Goal: Task Accomplishment & Management: Complete application form

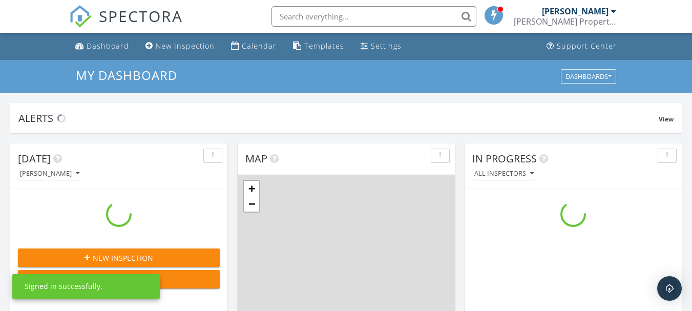
scroll to position [948, 708]
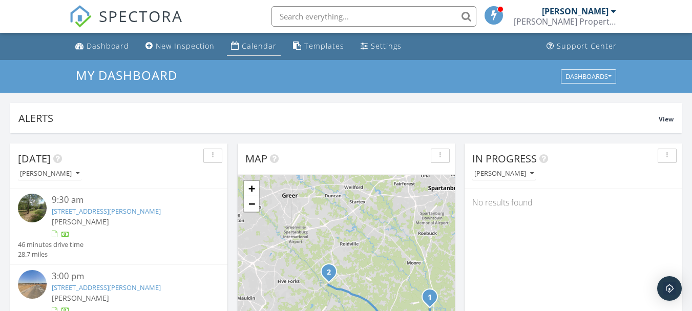
click at [252, 48] on div "Calendar" at bounding box center [259, 46] width 35 height 10
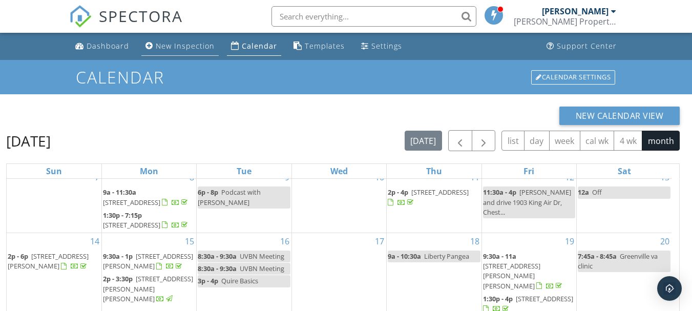
click at [185, 45] on div "New Inspection" at bounding box center [185, 46] width 59 height 10
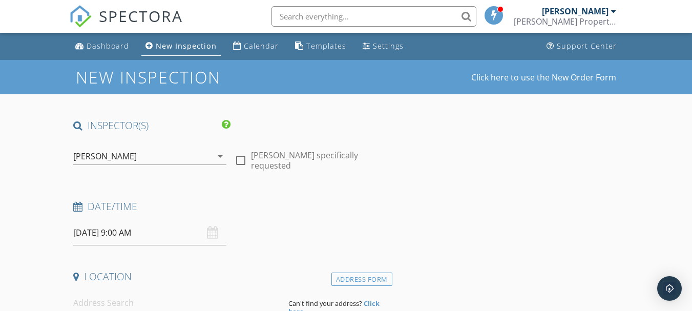
click at [176, 227] on input "09/30/2025 9:00 AM" at bounding box center [149, 232] width 153 height 25
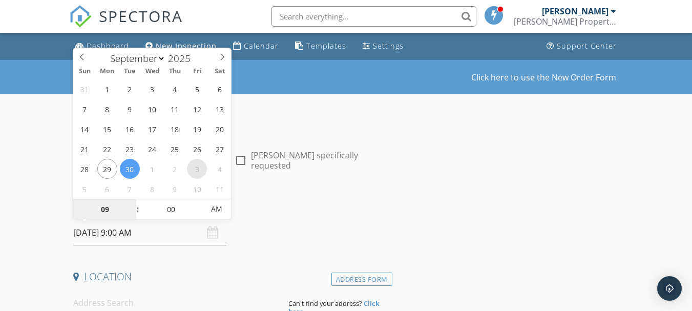
select select "9"
type input "[DATE] 9:00 AM"
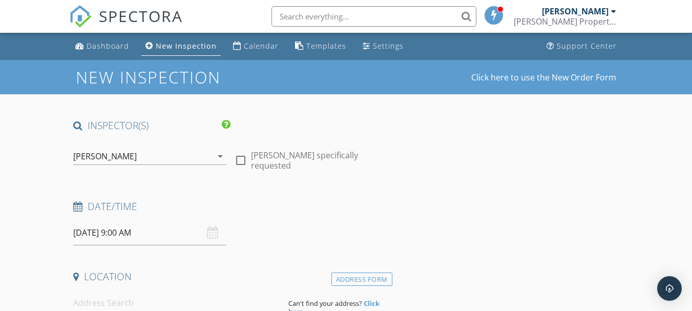
click at [273, 204] on h4 "Date/Time" at bounding box center [230, 206] width 315 height 13
click at [94, 303] on input at bounding box center [176, 303] width 207 height 25
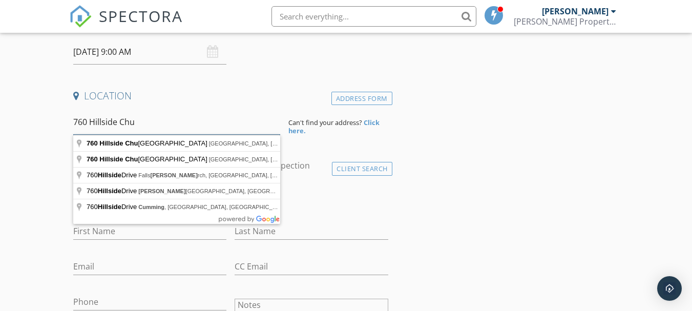
scroll to position [192, 0]
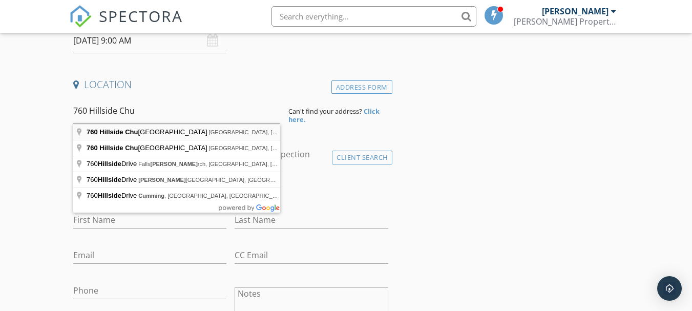
type input "760 Hillside Church Road, Fountain Inn, SC, USA"
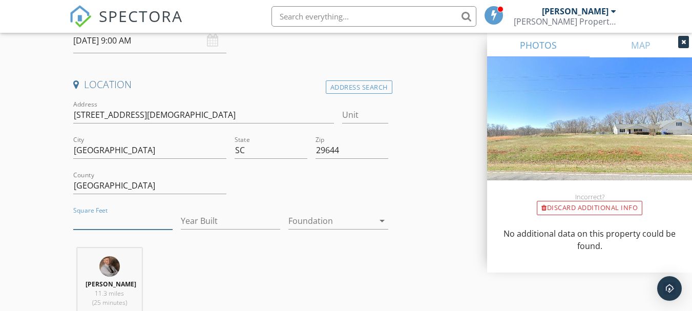
click at [103, 221] on input "Square Feet" at bounding box center [122, 221] width 99 height 17
type input "3100"
click at [220, 220] on input "Year Built" at bounding box center [230, 221] width 99 height 17
type input "2025"
click at [316, 223] on div at bounding box center [330, 221] width 85 height 16
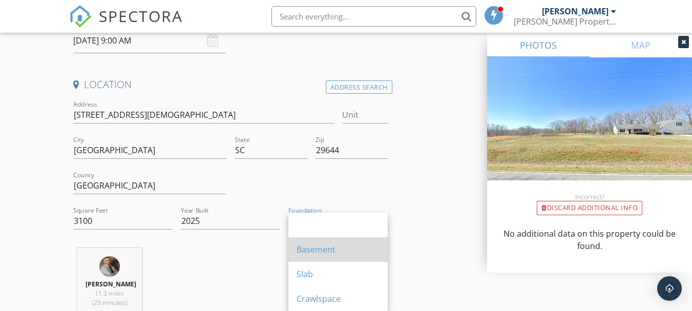
click at [318, 250] on div "Basement" at bounding box center [338, 249] width 83 height 12
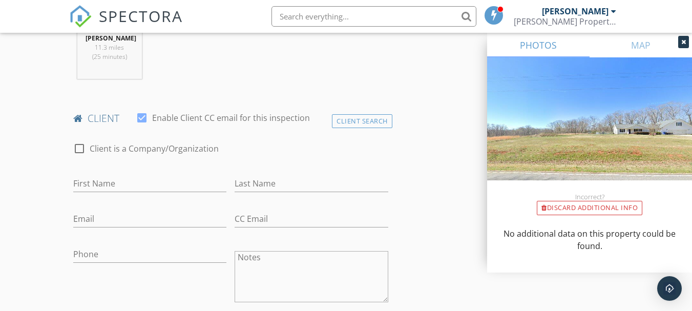
scroll to position [459, 0]
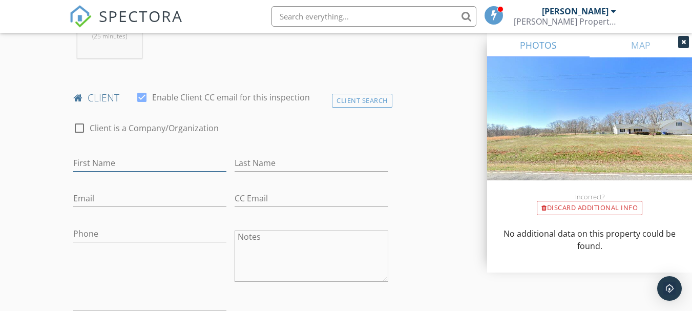
click at [92, 161] on input "First Name" at bounding box center [149, 163] width 153 height 17
type input "Jerry"
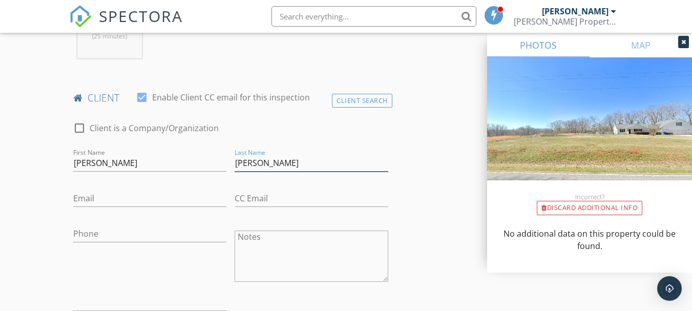
type input "Craig"
click at [82, 201] on input "Email" at bounding box center [149, 198] width 153 height 17
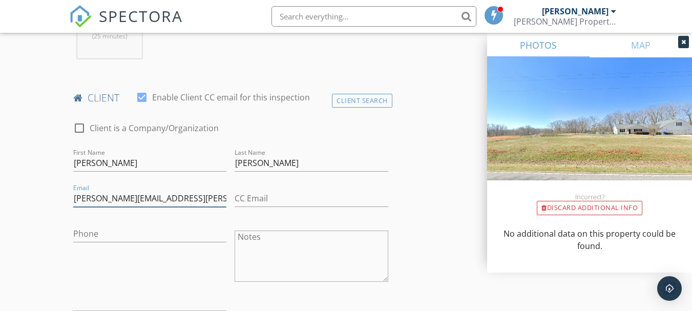
type input "[PERSON_NAME][EMAIL_ADDRESS][PERSON_NAME][DOMAIN_NAME]"
click at [87, 233] on input "Phone" at bounding box center [149, 233] width 153 height 17
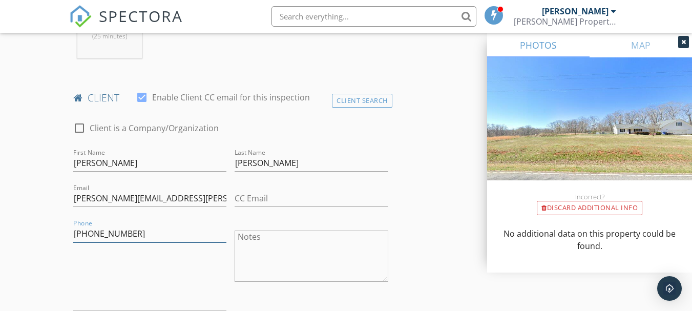
type input "[PHONE_NUMBER]"
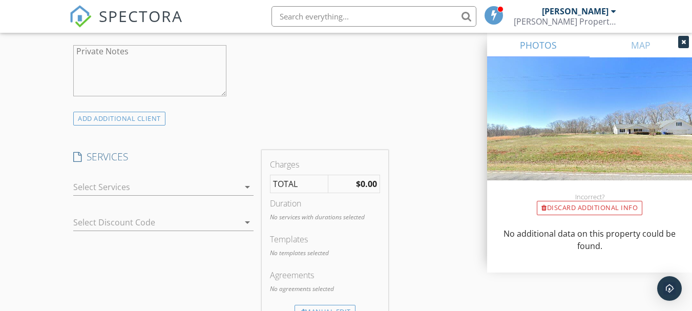
scroll to position [725, 0]
click at [148, 184] on div at bounding box center [156, 186] width 166 height 16
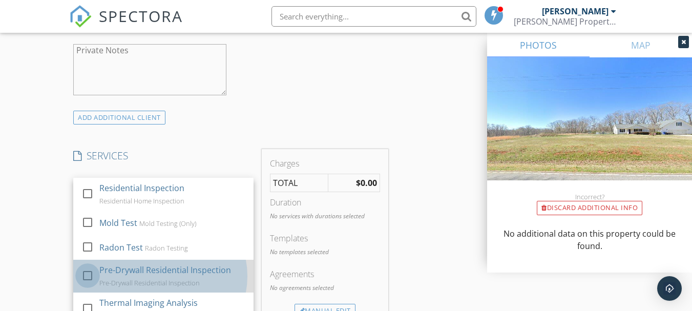
click at [93, 273] on div at bounding box center [87, 275] width 17 height 17
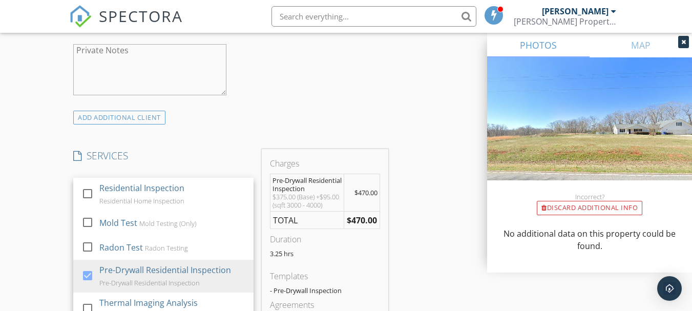
click at [269, 115] on div "ADD ADDITIONAL client" at bounding box center [230, 118] width 323 height 14
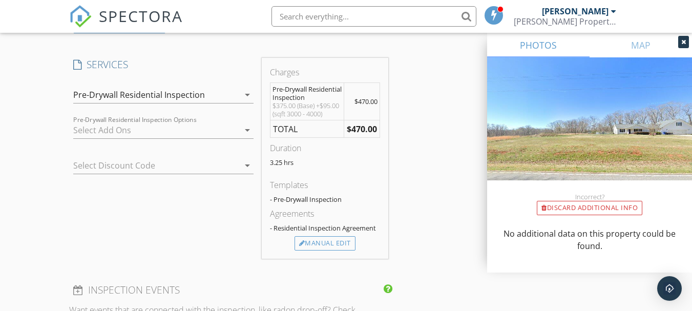
scroll to position [829, 0]
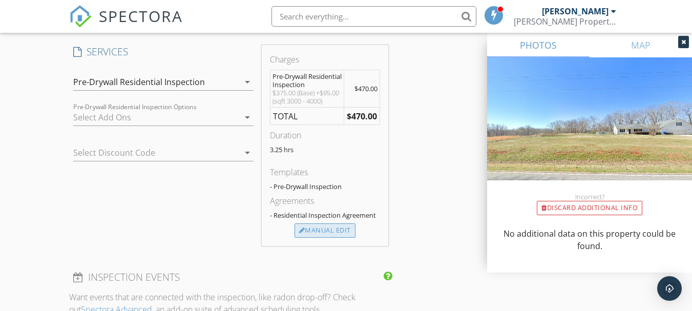
click at [331, 238] on div "Manual Edit" at bounding box center [325, 230] width 61 height 14
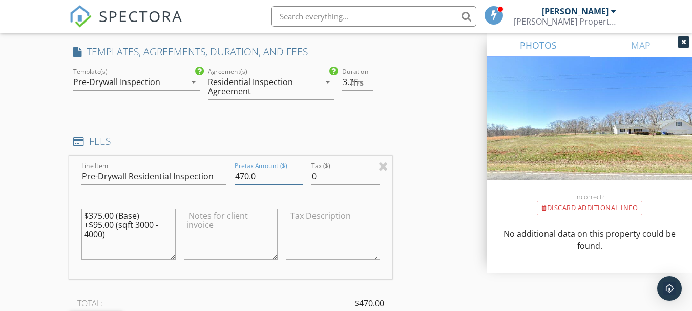
click at [244, 176] on input "470.0" at bounding box center [269, 176] width 69 height 17
type input "410.0"
click at [113, 237] on textarea "$375.00 (Base) +$95.00 (sqft 3000 - 4000)" at bounding box center [128, 234] width 94 height 51
type textarea "$375.00 (Base) +$95.00 (sqft 3000 - 4000) -$60 military discount"
click at [440, 151] on div "INSPECTOR(S) check_box Scott Mack PRIMARY Scott Mack arrow_drop_down check_box_…" at bounding box center [346, 190] width 554 height 1801
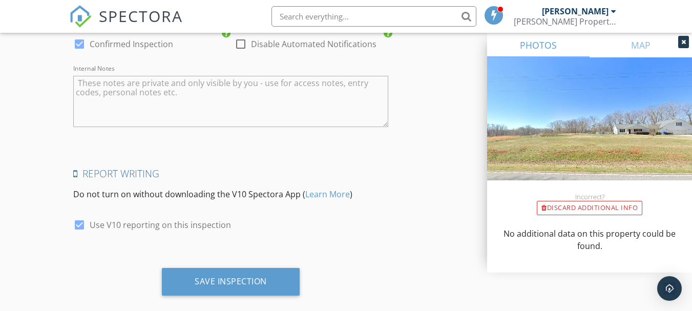
scroll to position [1624, 0]
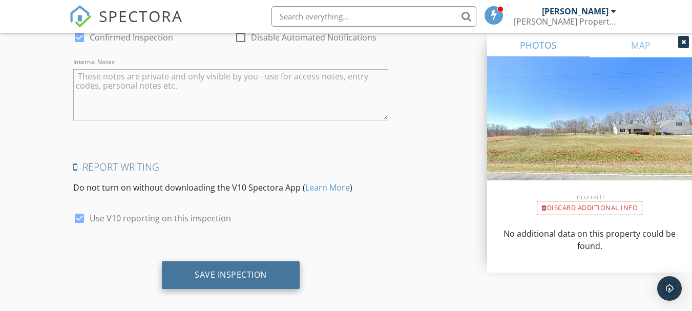
click at [223, 284] on div "Save Inspection" at bounding box center [231, 275] width 138 height 28
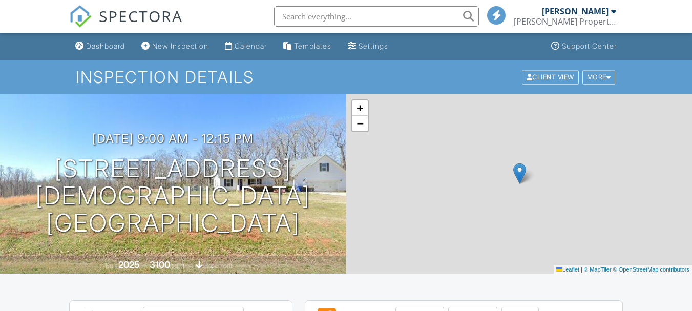
click at [254, 47] on div "Calendar" at bounding box center [251, 46] width 32 height 9
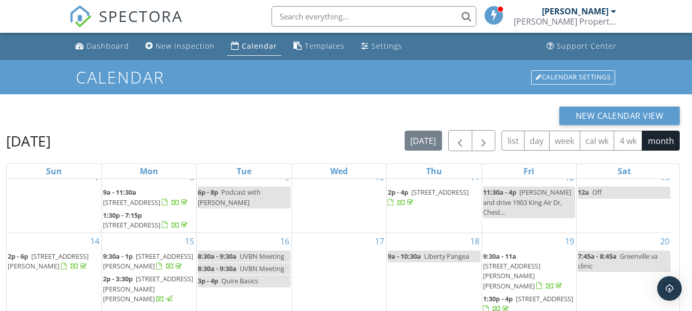
click at [493, 11] on span at bounding box center [494, 14] width 10 height 9
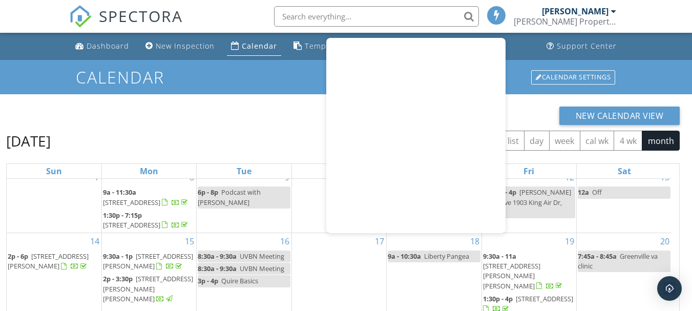
click at [493, 11] on span at bounding box center [497, 14] width 10 height 9
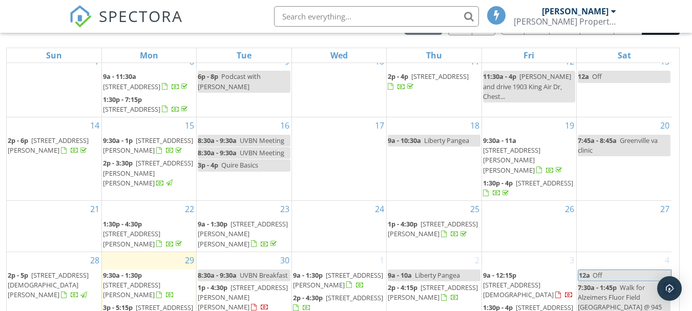
scroll to position [136, 0]
